Goal: Information Seeking & Learning: Learn about a topic

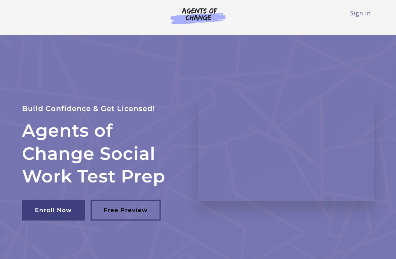
click at [361, 13] on link "Sign In" at bounding box center [360, 13] width 21 height 8
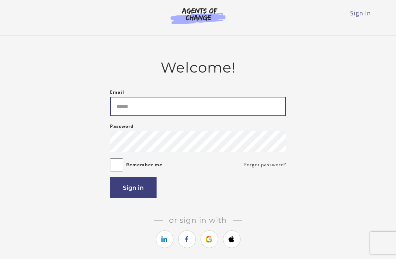
type input "**********"
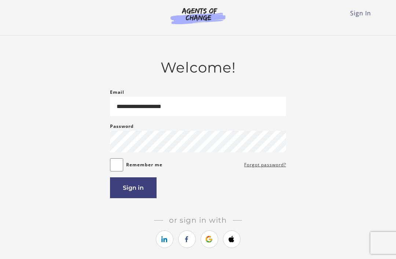
click at [140, 190] on button "Sign in" at bounding box center [133, 188] width 47 height 21
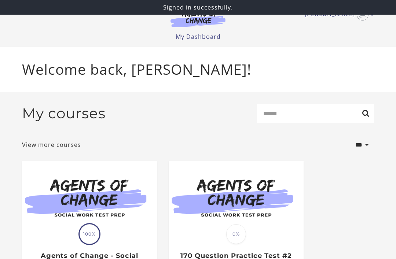
click at [110, 200] on img at bounding box center [89, 197] width 135 height 73
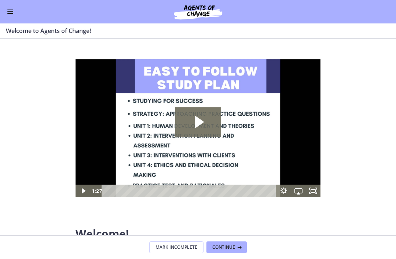
click at [10, 15] on button "Enable menu" at bounding box center [10, 11] width 9 height 9
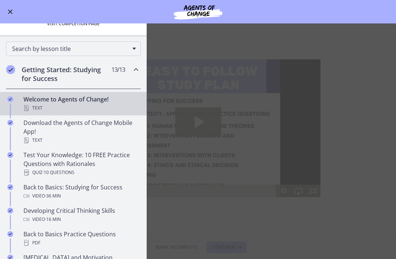
scroll to position [88, 0]
click at [81, 75] on h2 "Getting Started: Studying for Success" at bounding box center [67, 74] width 90 height 18
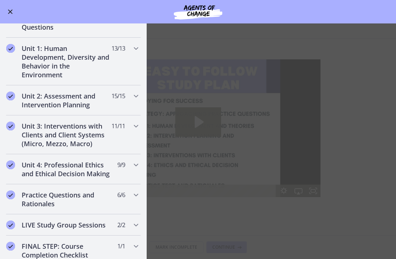
scroll to position [180, 0]
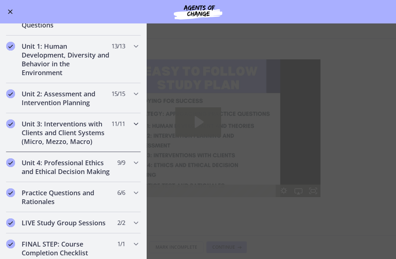
click at [83, 133] on h2 "Unit 3: Interventions with Clients and Client Systems (Micro, Mezzo, Macro)" at bounding box center [67, 133] width 90 height 26
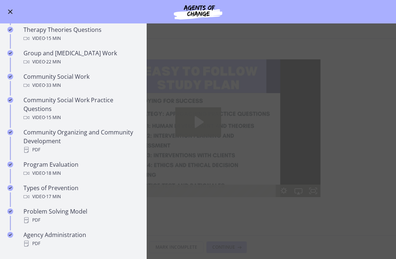
scroll to position [361, 0]
click at [75, 106] on div "Community Social Work Practice Questions Video · 15 min" at bounding box center [80, 108] width 114 height 26
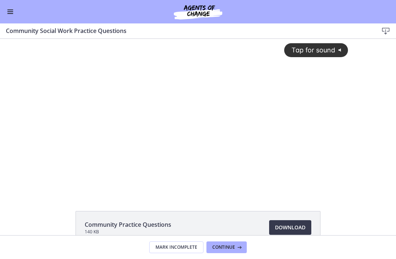
click at [309, 180] on div "Tap for sound @keyframes VOLUME_SMALL_WAVE_FLASH { 0% { opacity: 0; } 33% { opa…" at bounding box center [198, 111] width 309 height 144
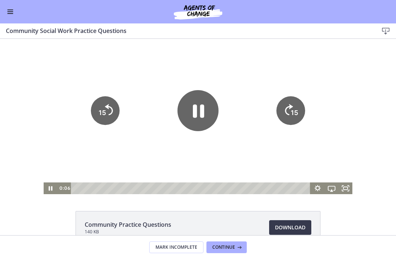
click at [343, 189] on icon "Fullscreen" at bounding box center [346, 189] width 14 height 12
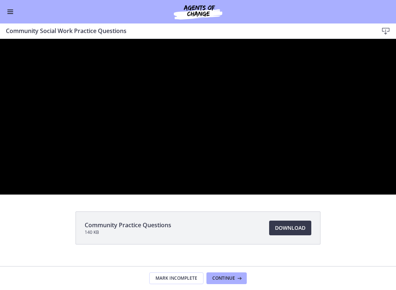
click at [323, 194] on div at bounding box center [198, 117] width 396 height 156
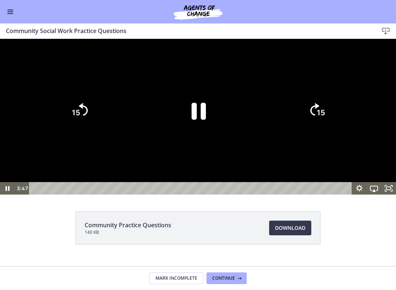
click at [200, 136] on icon "Pause" at bounding box center [198, 110] width 52 height 52
click at [349, 194] on div at bounding box center [198, 117] width 396 height 156
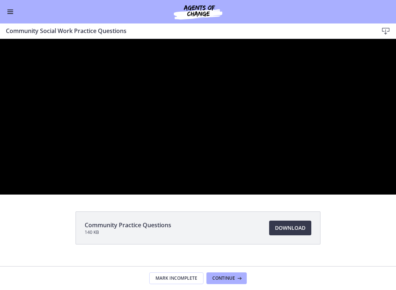
click at [331, 194] on div at bounding box center [198, 117] width 396 height 156
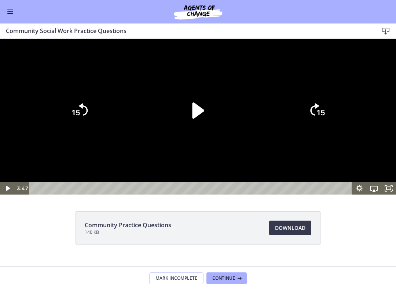
click at [199, 118] on icon "Play Video" at bounding box center [198, 110] width 12 height 16
click at [355, 194] on div at bounding box center [198, 117] width 396 height 156
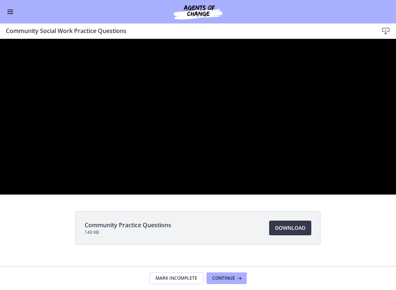
click at [346, 194] on div at bounding box center [198, 117] width 396 height 156
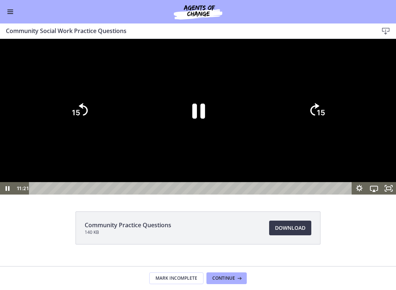
click at [198, 134] on icon "Pause" at bounding box center [198, 110] width 46 height 46
click at [344, 194] on div at bounding box center [198, 117] width 396 height 156
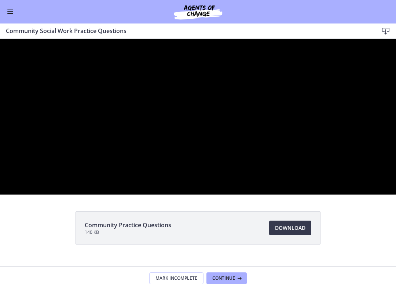
click at [303, 194] on div at bounding box center [198, 117] width 396 height 156
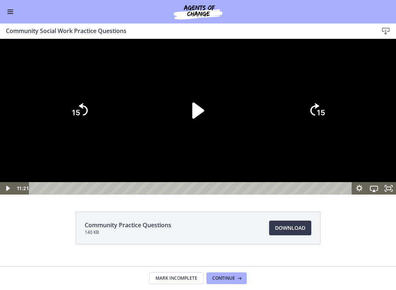
click at [195, 118] on icon "Play Video" at bounding box center [198, 110] width 12 height 16
click at [327, 194] on div at bounding box center [198, 117] width 396 height 156
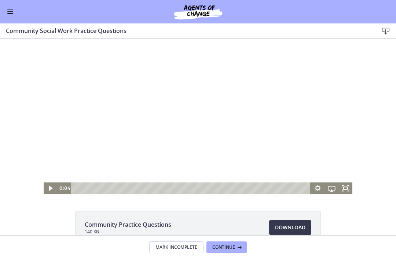
click at [229, 245] on span "Continue" at bounding box center [223, 248] width 23 height 6
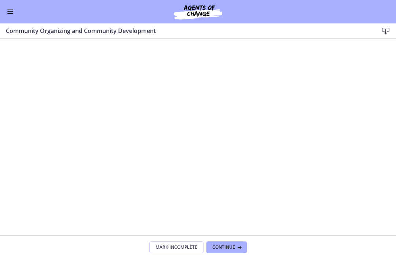
click at [229, 242] on button "Continue" at bounding box center [227, 248] width 40 height 12
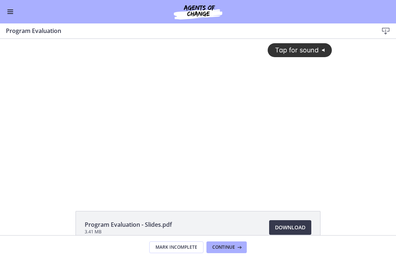
click at [357, 167] on div "Tap for sound @keyframes VOLUME_SMALL_WAVE_FLASH { 0% { opacity: 0; } 33% { opa…" at bounding box center [198, 117] width 396 height 156
click at [327, 184] on icon "Fullscreen" at bounding box center [329, 189] width 14 height 12
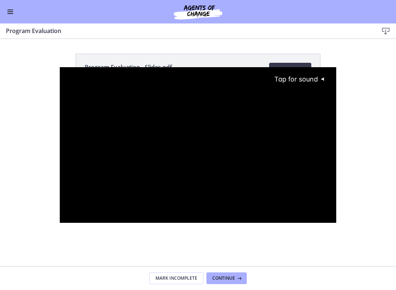
click at [335, 146] on div "Tap for sound @keyframes VOLUME_SMALL_WAVE_FLASH { 0% { opacity: 0; } 33% { opa…" at bounding box center [198, 138] width 277 height 143
click at [110, 174] on div at bounding box center [198, 145] width 277 height 156
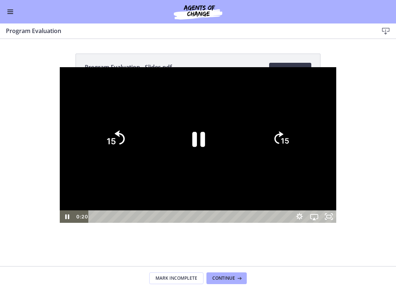
click at [107, 137] on tspan "15" at bounding box center [111, 141] width 9 height 10
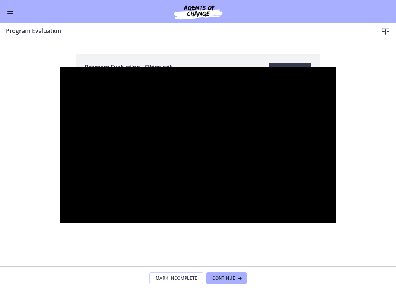
click at [336, 176] on div at bounding box center [198, 145] width 277 height 156
click at [336, 156] on div at bounding box center [198, 145] width 277 height 156
click at [336, 212] on div at bounding box center [198, 145] width 277 height 156
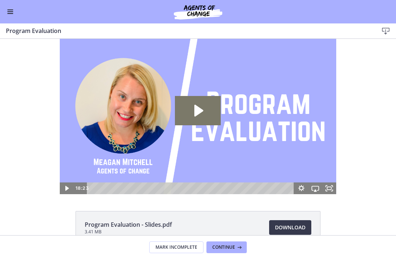
click at [230, 242] on button "Continue" at bounding box center [227, 248] width 40 height 12
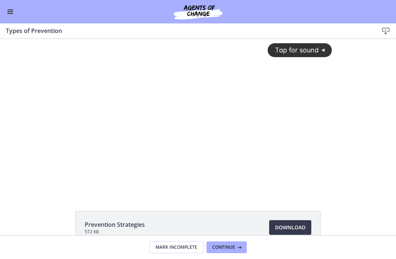
click at [309, 109] on div "Tap for sound @keyframes VOLUME_SMALL_WAVE_FLASH { 0% { opacity: 0; } 33% { opa…" at bounding box center [198, 111] width 277 height 144
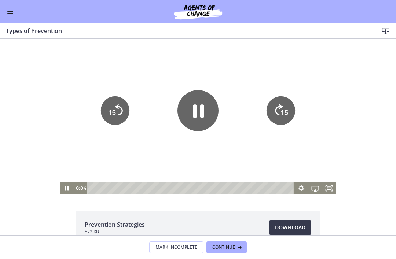
click at [329, 188] on icon "Fullscreen" at bounding box center [329, 189] width 14 height 12
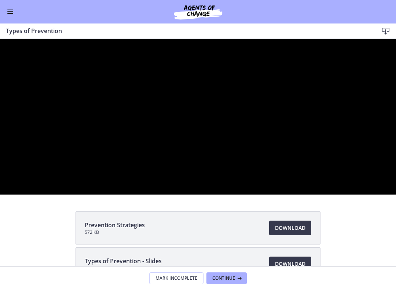
click at [17, 74] on div at bounding box center [198, 117] width 396 height 156
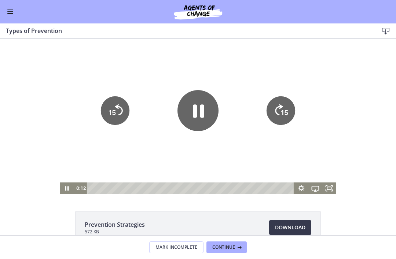
click at [12, 8] on button "Enable menu" at bounding box center [10, 11] width 9 height 9
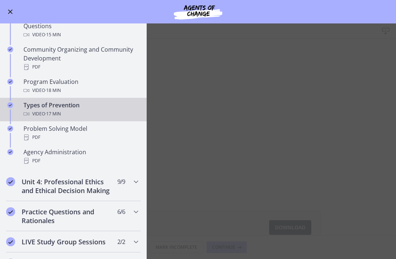
scroll to position [444, 0]
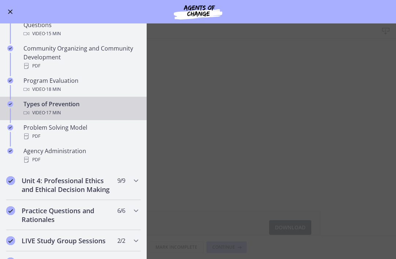
click at [8, 9] on button "Enable menu" at bounding box center [10, 11] width 9 height 9
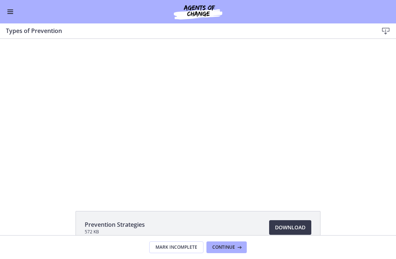
click at [326, 161] on div at bounding box center [198, 117] width 277 height 156
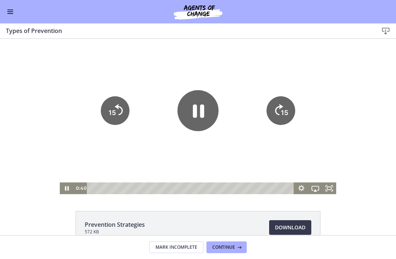
click at [331, 187] on rect "Fullscreen" at bounding box center [329, 188] width 4 height 3
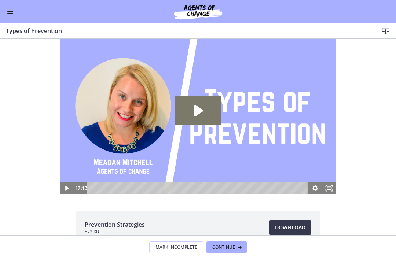
scroll to position [0, 0]
click at [231, 243] on button "Continue" at bounding box center [227, 248] width 40 height 12
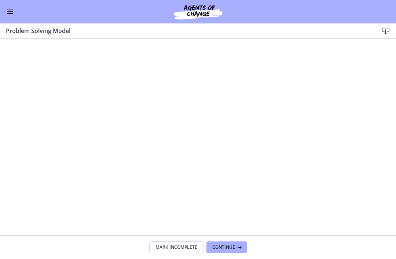
click at [228, 246] on span "Continue" at bounding box center [223, 248] width 23 height 6
click at [231, 246] on span "Continue" at bounding box center [223, 248] width 23 height 6
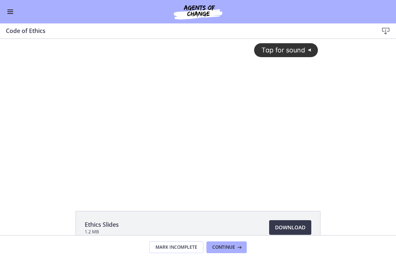
click at [13, 14] on span "Enable menu" at bounding box center [10, 13] width 6 height 1
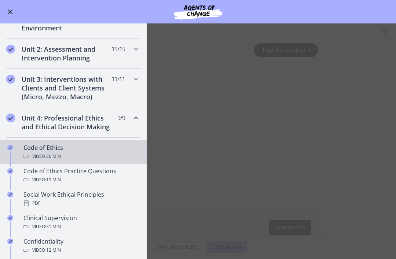
scroll to position [225, 0]
click at [81, 123] on h2 "Unit 4: Professional Ethics and Ethical Decision Making" at bounding box center [67, 123] width 90 height 18
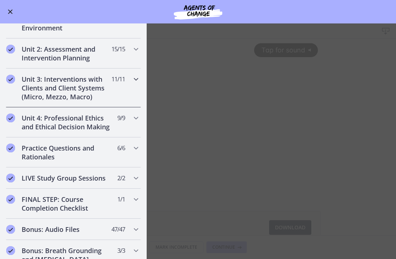
click at [67, 84] on h2 "Unit 3: Interventions with Clients and Client Systems (Micro, Mezzo, Macro)" at bounding box center [67, 88] width 90 height 26
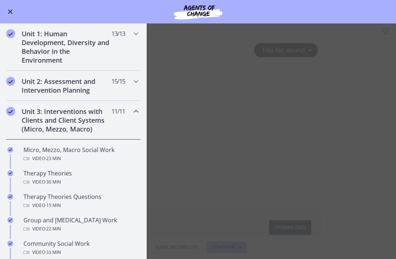
scroll to position [192, 0]
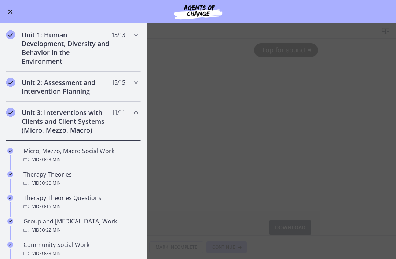
click at [62, 121] on h2 "Unit 3: Interventions with Clients and Client Systems (Micro, Mezzo, Macro)" at bounding box center [67, 121] width 90 height 26
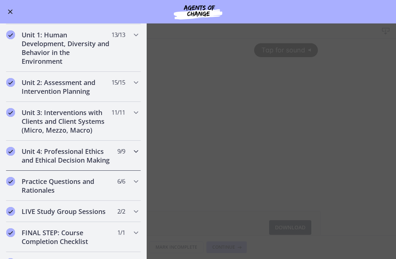
click at [81, 159] on h2 "Unit 4: Professional Ethics and Ethical Decision Making" at bounding box center [67, 156] width 90 height 18
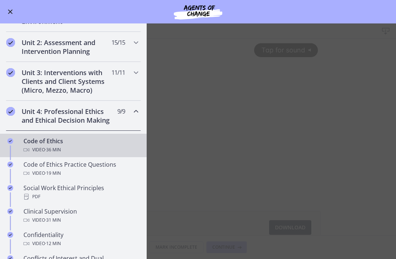
scroll to position [231, 0]
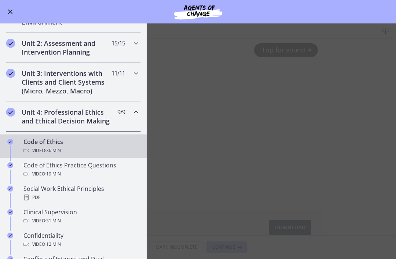
click at [65, 114] on h2 "Unit 4: Professional Ethics and Ethical Decision Making" at bounding box center [67, 117] width 90 height 18
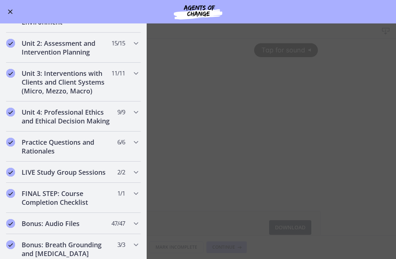
click at [362, 140] on main "Code of Ethics Download Enable fullscreen Ethics Slides 1.2 MB Download Opens i…" at bounding box center [198, 141] width 396 height 236
click at [13, 8] on button "Enable menu" at bounding box center [10, 11] width 9 height 9
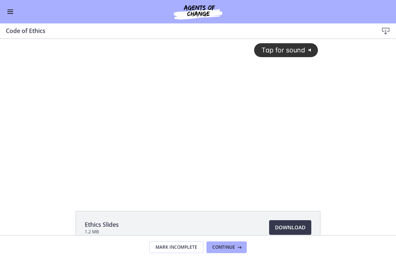
click at [14, 11] on button "Enable menu" at bounding box center [10, 11] width 9 height 9
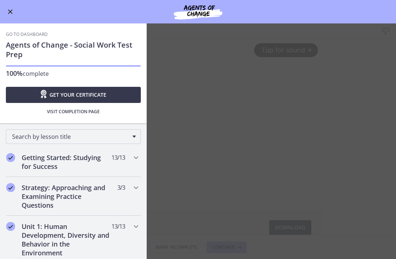
scroll to position [0, 0]
click at [37, 33] on link "Go to Dashboard" at bounding box center [27, 35] width 42 height 6
